Goal: Information Seeking & Learning: Learn about a topic

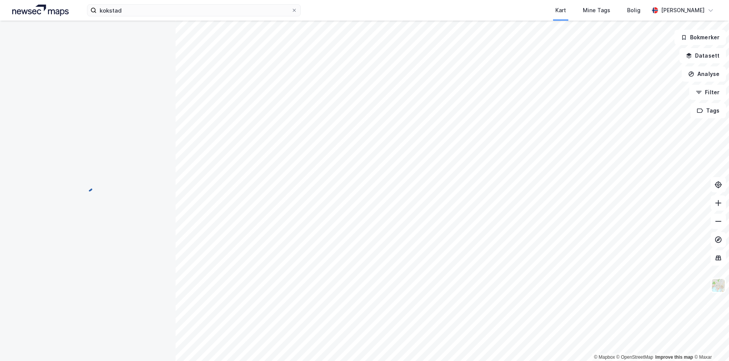
scroll to position [2, 0]
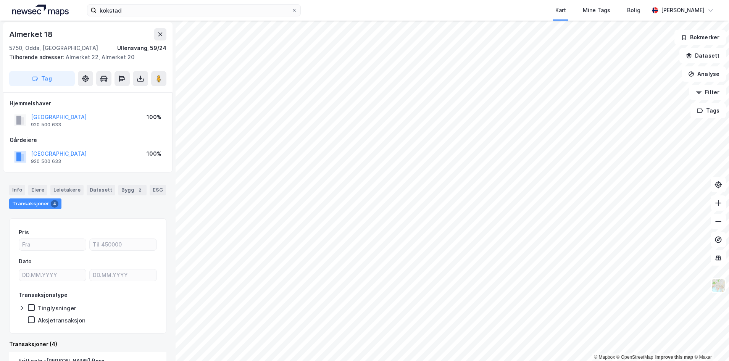
click at [371, 361] on html "kokstad Kart Mine Tags [PERSON_NAME] © Mapbox © OpenStreetMap Improve this map …" at bounding box center [364, 180] width 729 height 361
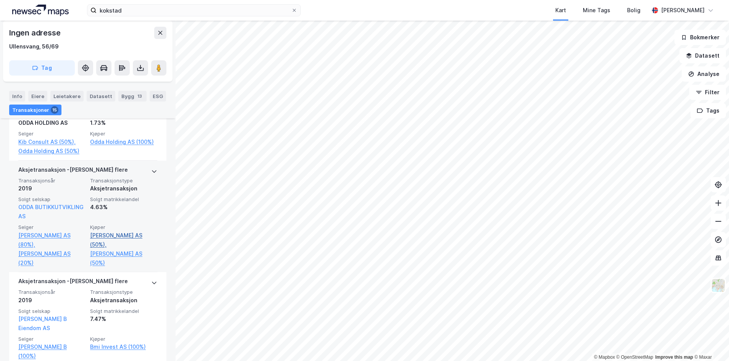
scroll to position [421, 0]
